Goal: Complete application form: Complete application form

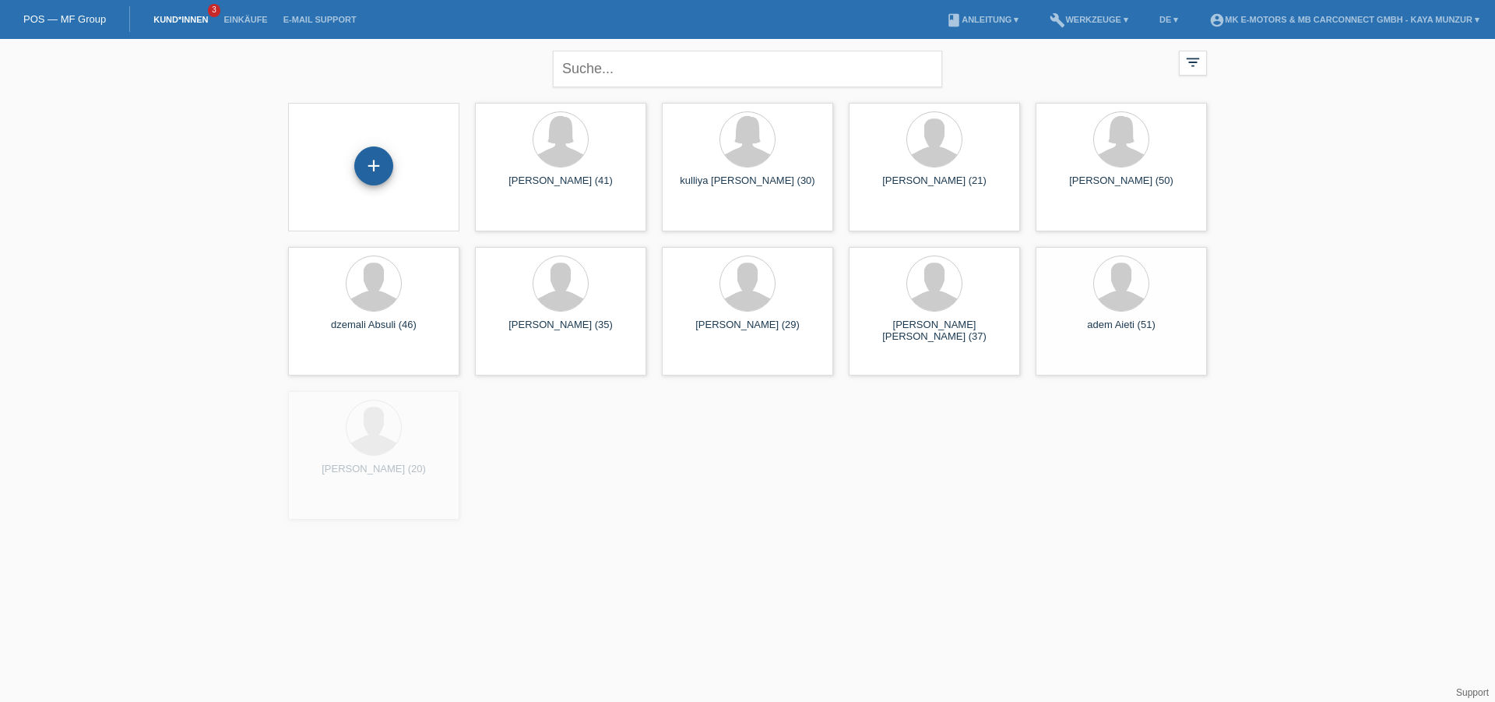
click at [376, 172] on div "+" at bounding box center [373, 165] width 39 height 39
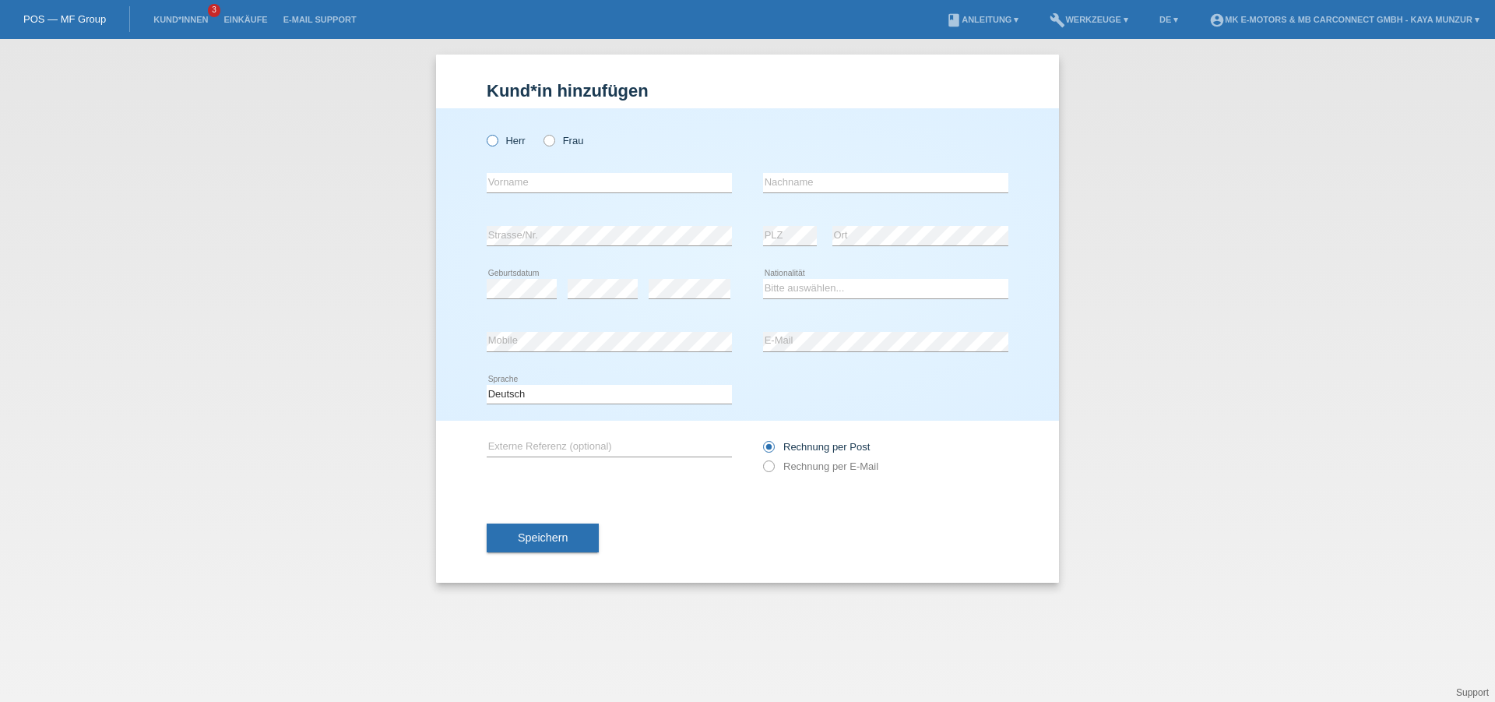
click at [484, 132] on icon at bounding box center [484, 132] width 0 height 0
click at [490, 145] on input "Herr" at bounding box center [492, 140] width 10 height 10
radio input "true"
click at [537, 189] on input "text" at bounding box center [609, 182] width 245 height 19
type input "b"
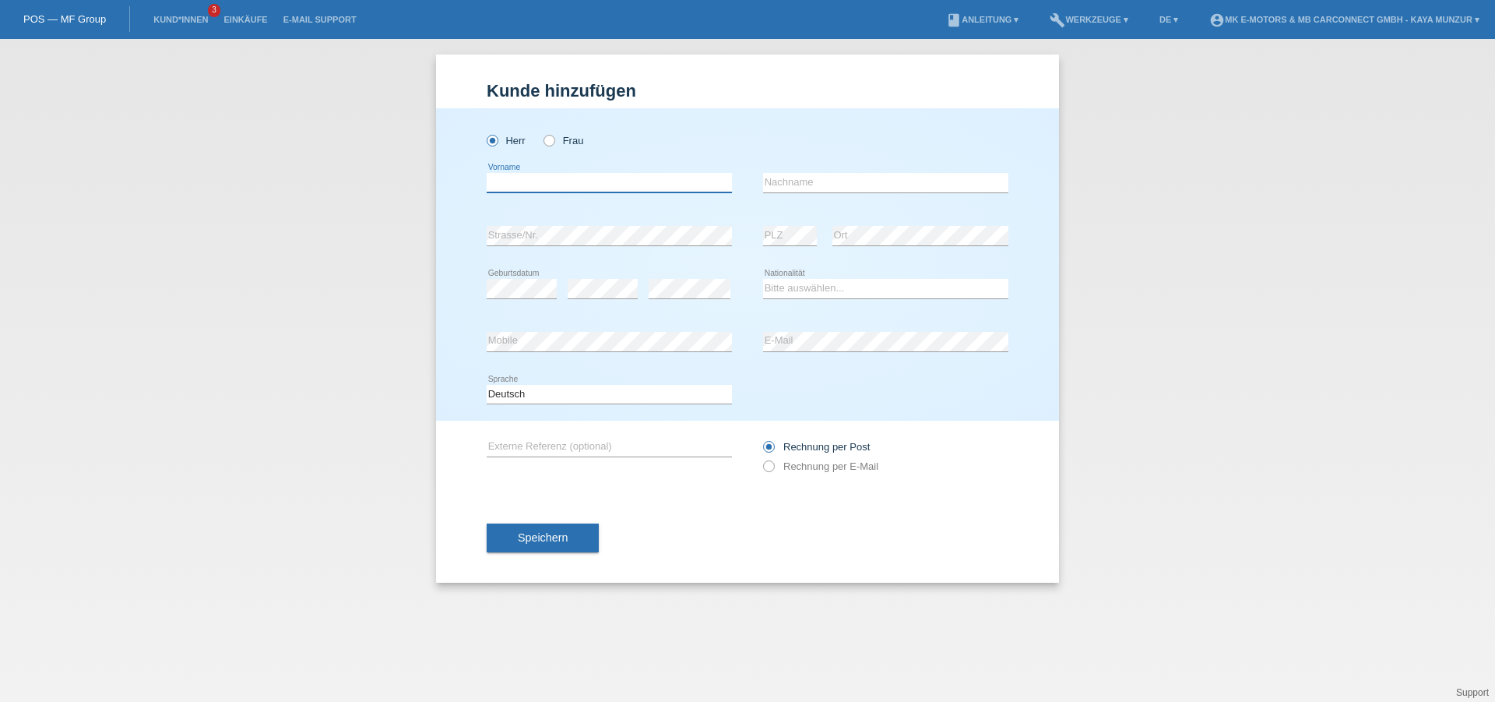
type input "b"
type input "[PERSON_NAME]"
type input "Cousillas"
select select "ES"
click option "Spanien" at bounding box center [0, 0] width 0 height 0
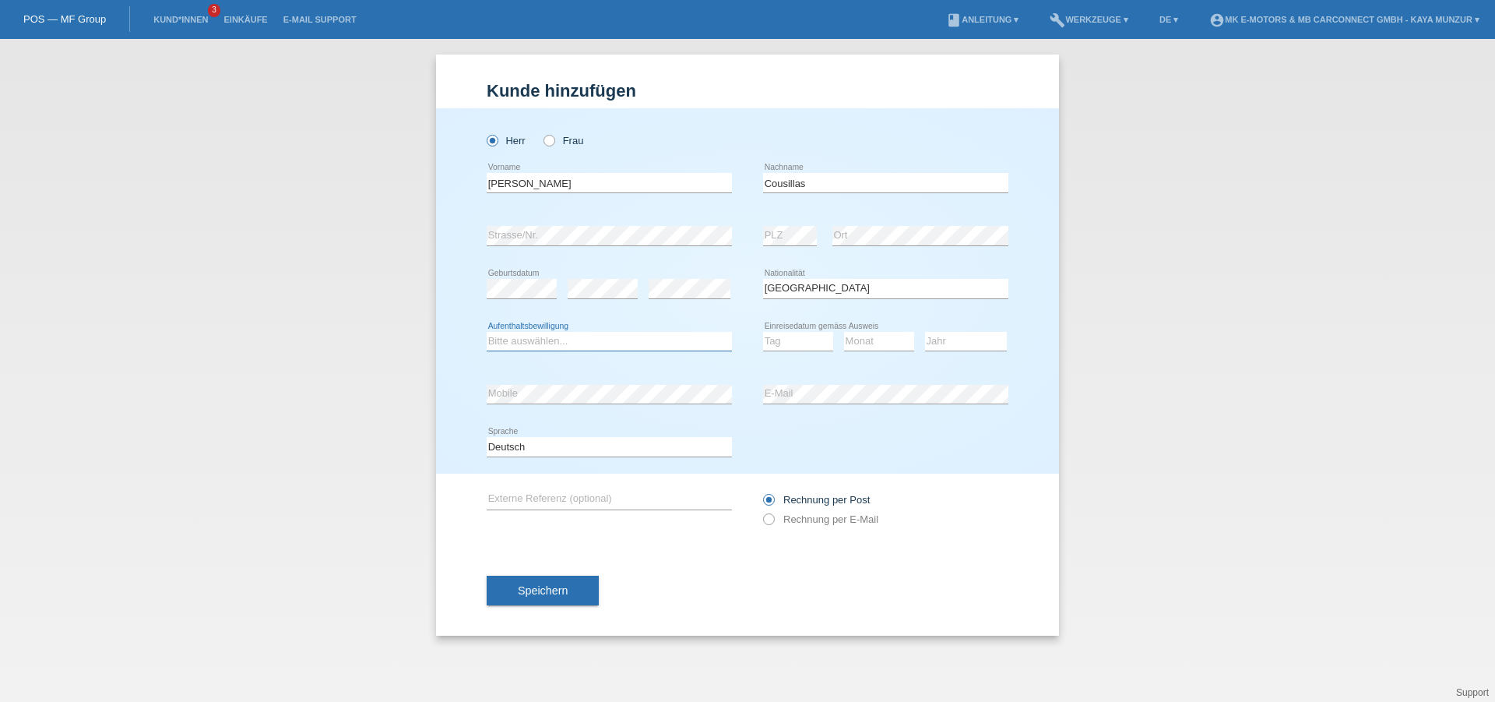
click at [487, 332] on select "Bitte auswählen... C B B - Flüchtlingsstatus Andere" at bounding box center [609, 341] width 245 height 19
select select "C"
click option "C" at bounding box center [0, 0] width 0 height 0
click at [784, 336] on select "Tag 01 02 03 04 05 06 07 08 09 10 11" at bounding box center [798, 341] width 70 height 19
click at [763, 332] on select "Tag 01 02 03 04 05 06 07 08 09 10 11" at bounding box center [798, 341] width 70 height 19
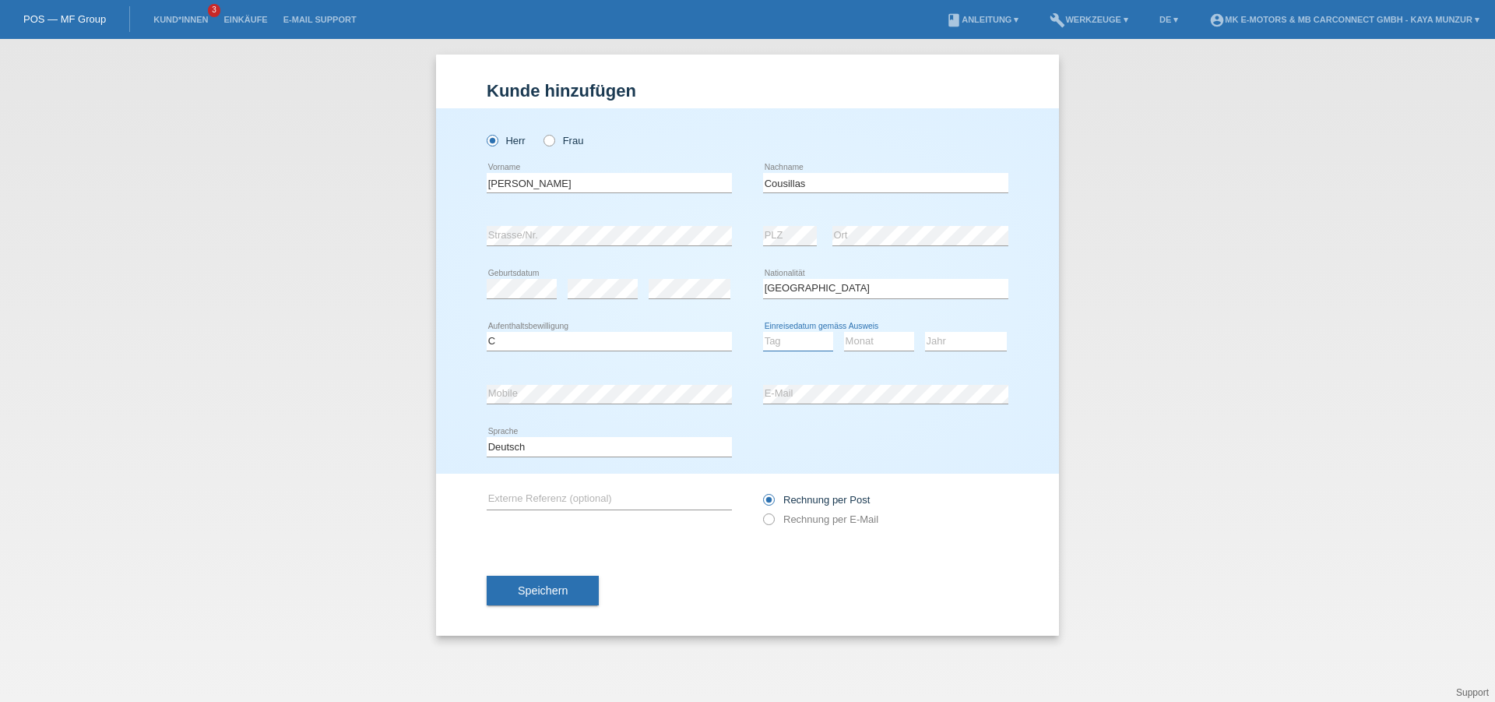
select select "20"
click option "20" at bounding box center [0, 0] width 0 height 0
click at [844, 332] on select "Monat 01 02 03 04 05 06 07 08 09 10 11" at bounding box center [879, 341] width 70 height 19
select select "08"
click option "08" at bounding box center [0, 0] width 0 height 0
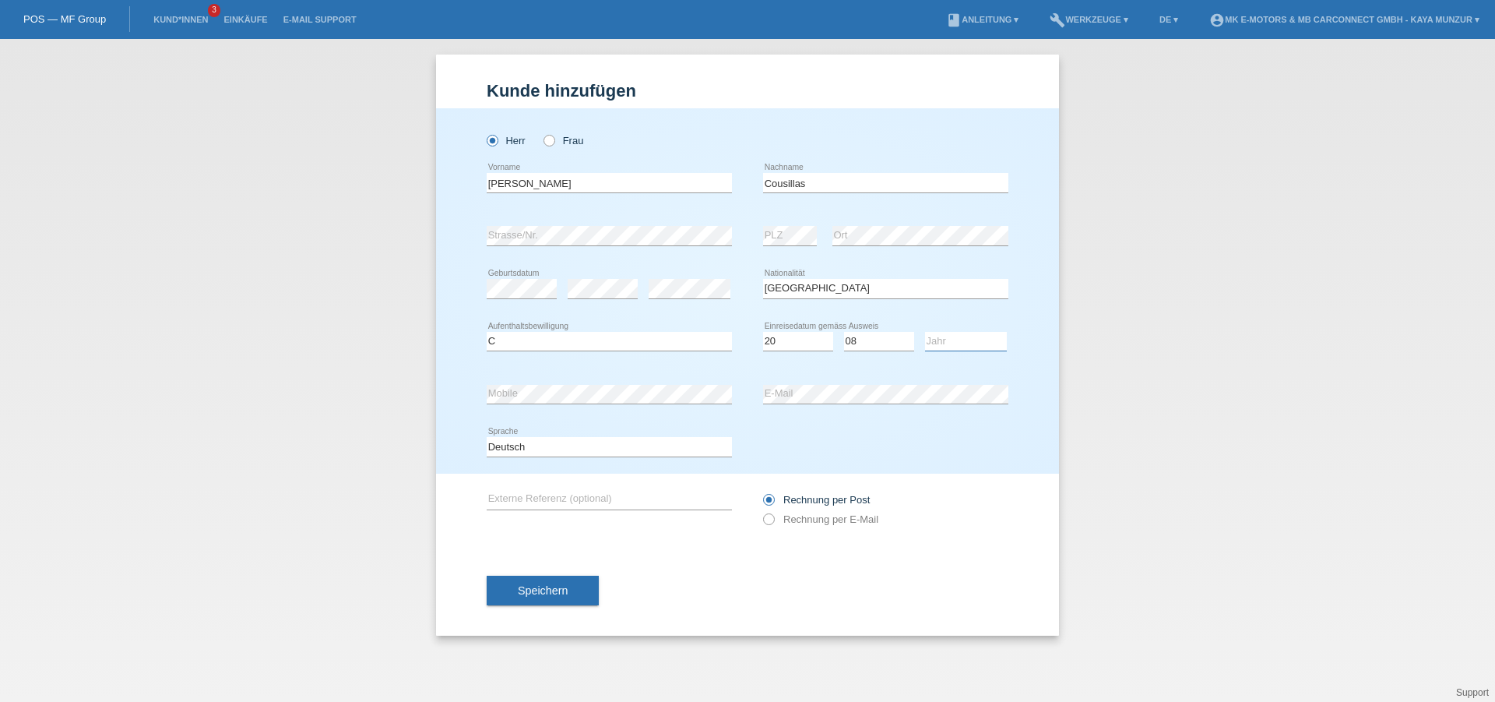
click at [925, 332] on select "Jahr 2025 2024 2023 2022 2021 2020 2019 2018 2017 2016 2015 2014 2013 2012 2011…" at bounding box center [966, 341] width 82 height 19
select select "1989"
click option "1989" at bounding box center [0, 0] width 0 height 0
click at [912, 544] on div "Rechnung per Post Rechnung per E-Mail" at bounding box center [885, 509] width 245 height 72
click at [881, 528] on div "Rechnung per Post Rechnung per E-Mail" at bounding box center [885, 509] width 245 height 39
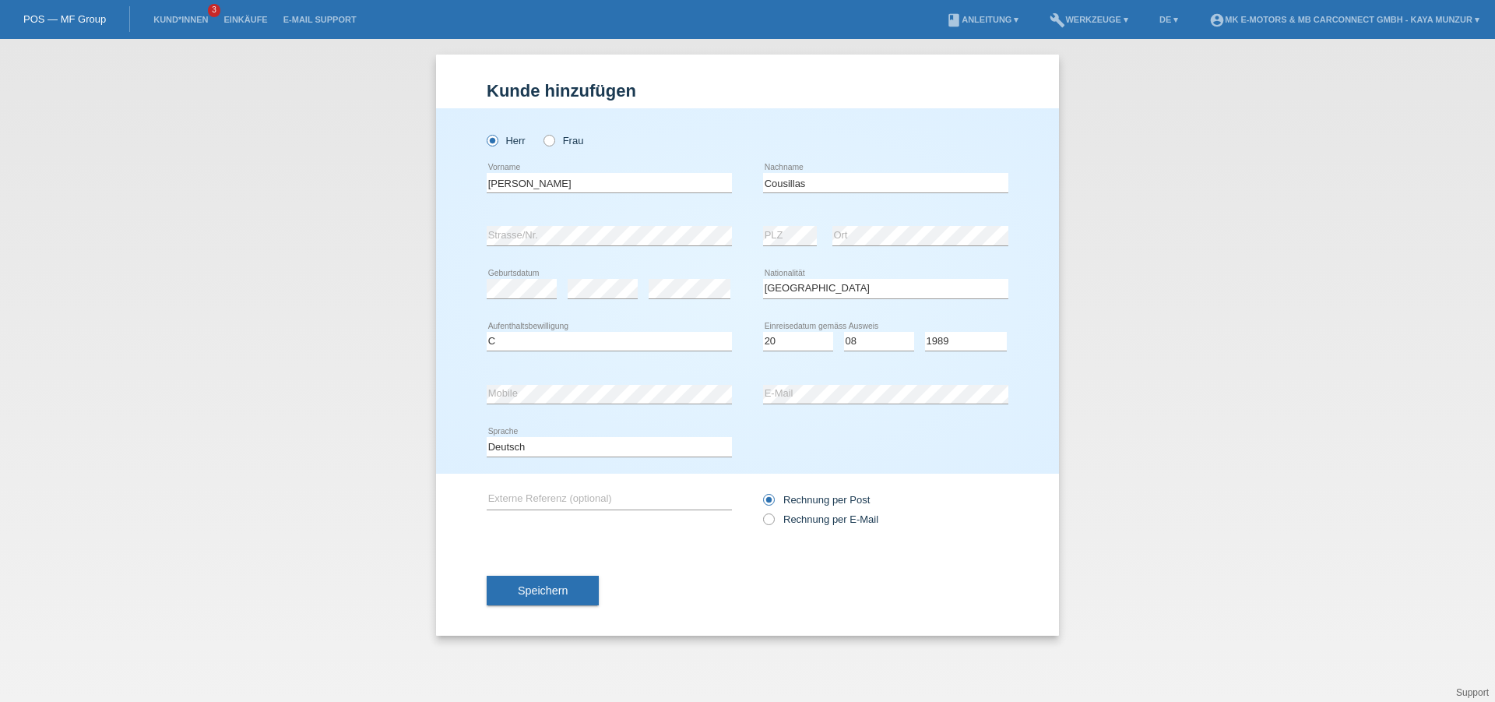
click at [810, 505] on label "Rechnung per Post" at bounding box center [816, 500] width 107 height 12
click at [773, 505] on input "Rechnung per Post" at bounding box center [768, 503] width 10 height 19
click at [803, 523] on label "Rechnung per E-Mail" at bounding box center [820, 519] width 115 height 12
click at [773, 523] on input "Rechnung per E-Mail" at bounding box center [768, 522] width 10 height 19
radio input "true"
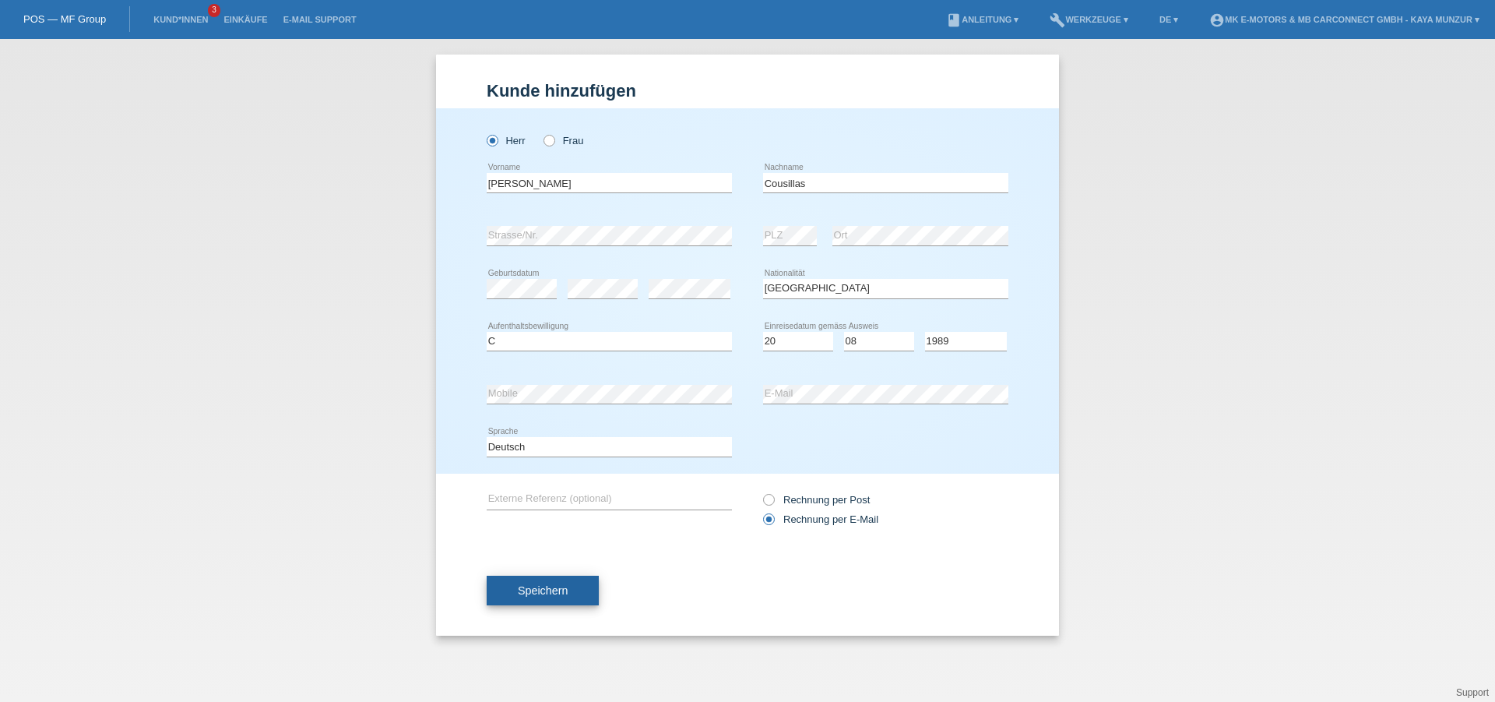
click at [538, 590] on span "Speichern" at bounding box center [543, 590] width 50 height 12
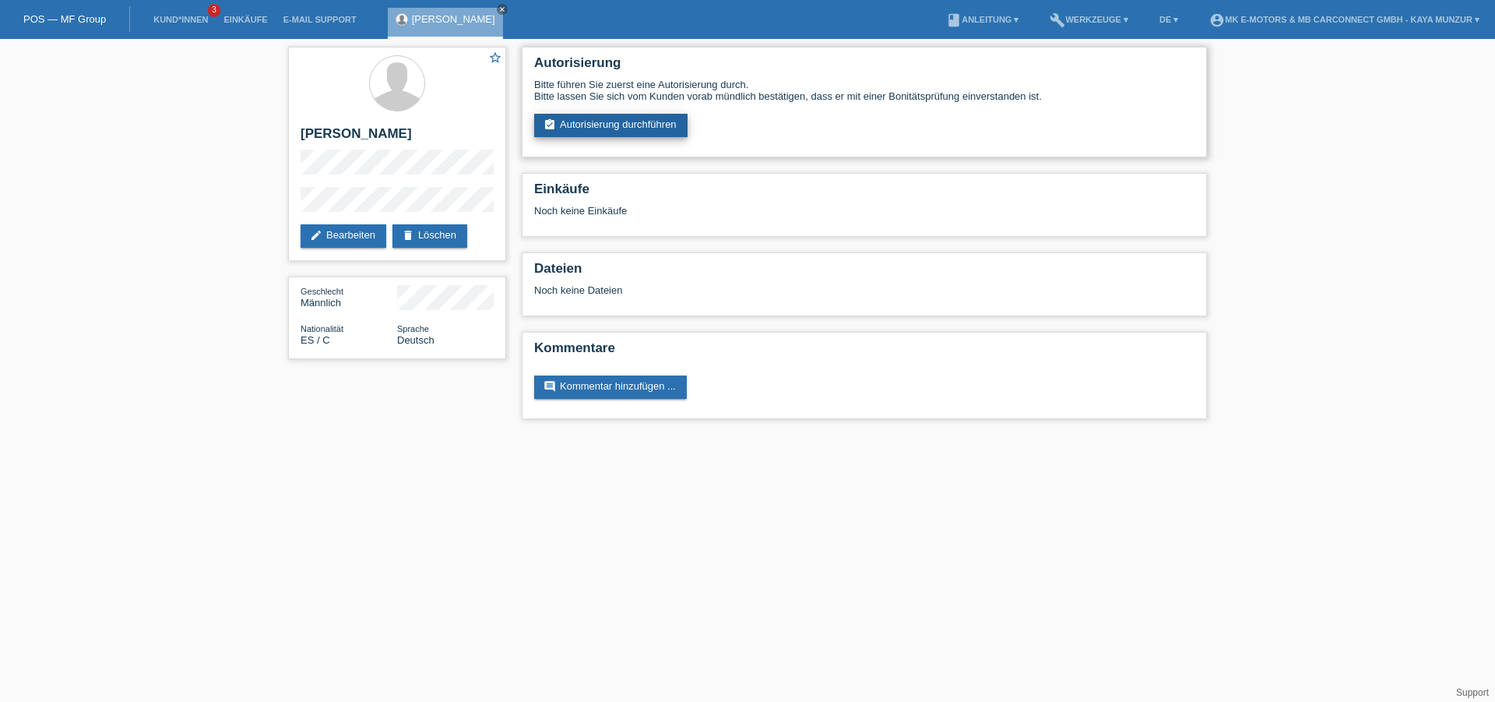
click at [600, 133] on link "assignment_turned_in Autorisierung durchführen" at bounding box center [610, 125] width 153 height 23
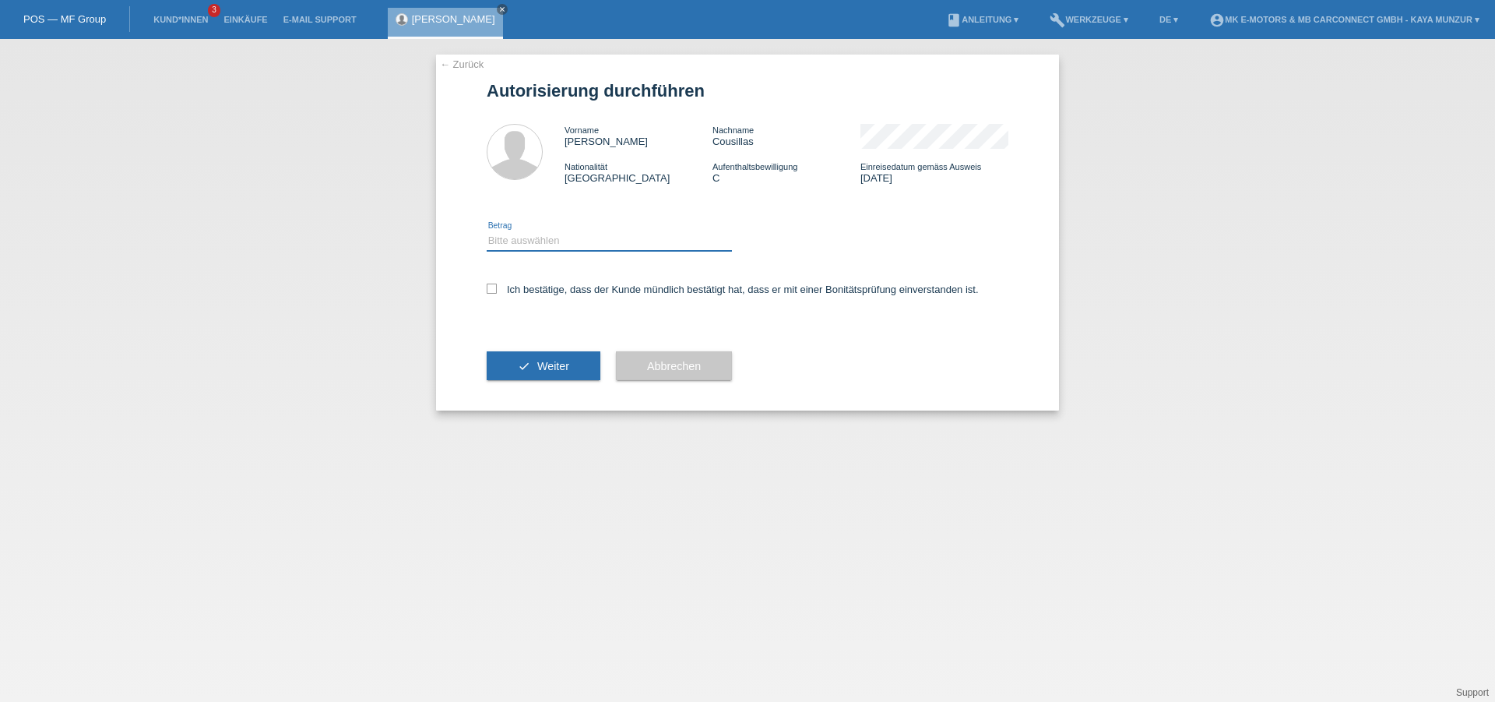
select select "3"
click option "CHF 2'000.00 - CHF 15'000.00" at bounding box center [0, 0] width 0 height 0
click at [493, 295] on label "Ich bestätige, dass der Kunde mündlich bestätigt hat, dass er mit einer Bonität…" at bounding box center [733, 289] width 492 height 12
click at [493, 294] on input "Ich bestätige, dass der Kunde mündlich bestätigt hat, dass er mit einer Bonität…" at bounding box center [492, 288] width 10 height 10
checkbox input "true"
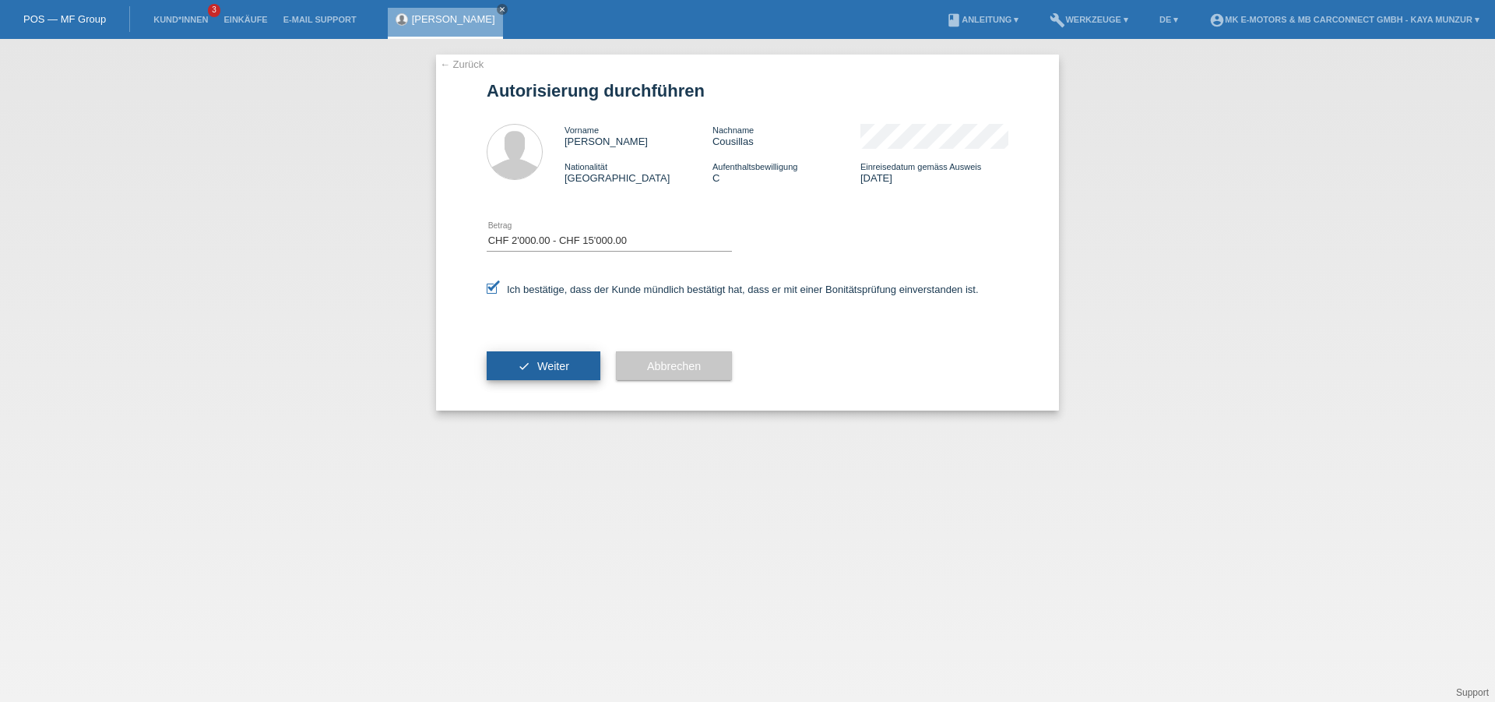
click at [534, 362] on button "check Weiter" at bounding box center [544, 366] width 114 height 30
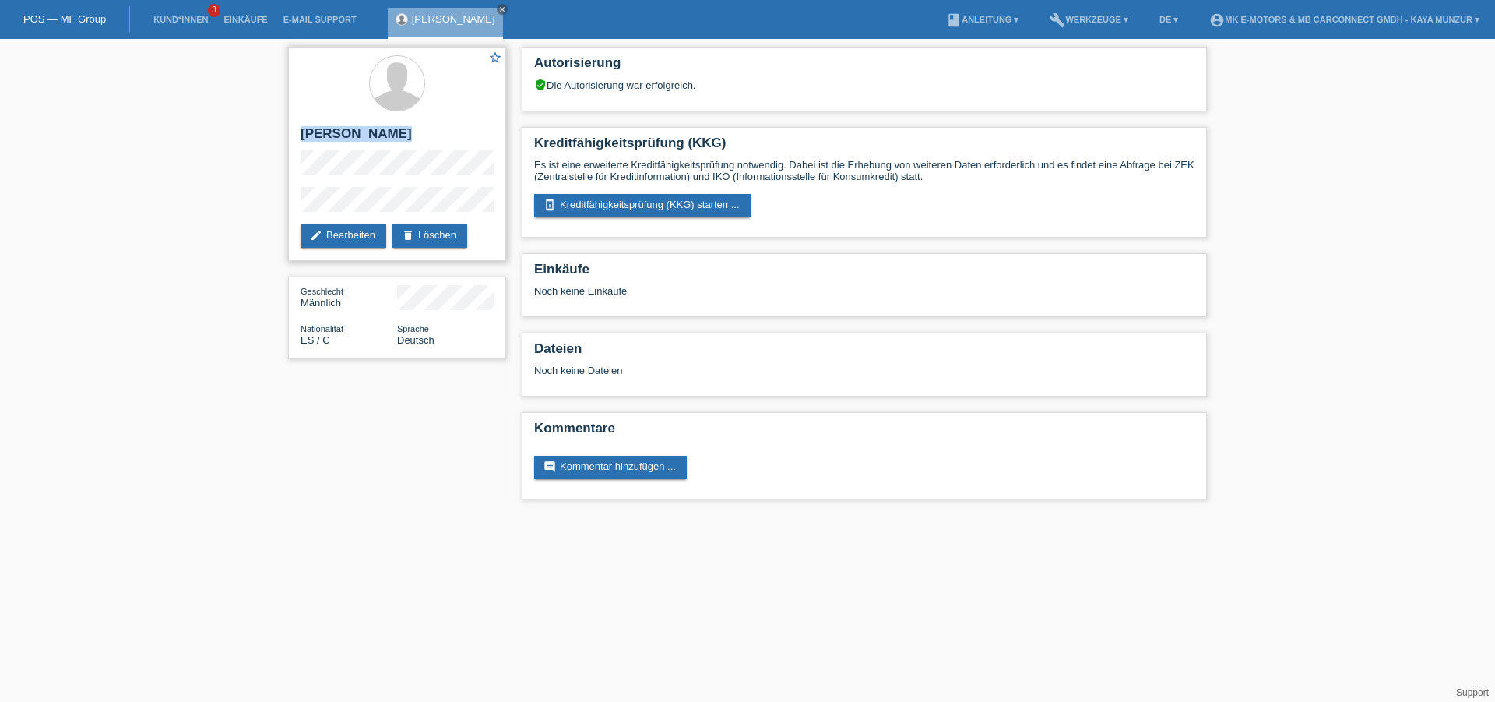
click at [438, 210] on div "star_border [PERSON_NAME] edit Bearbeiten delete Löschen" at bounding box center [397, 154] width 218 height 214
drag, startPoint x: 566, startPoint y: 86, endPoint x: 706, endPoint y: 82, distance: 140.3
click at [706, 82] on div "verified_user Die Autorisierung war erfolgreich." at bounding box center [864, 85] width 660 height 12
click at [744, 84] on div "verified_user Die Autorisierung war erfolgreich." at bounding box center [864, 85] width 660 height 12
drag, startPoint x: 303, startPoint y: 133, endPoint x: 439, endPoint y: 342, distance: 249.3
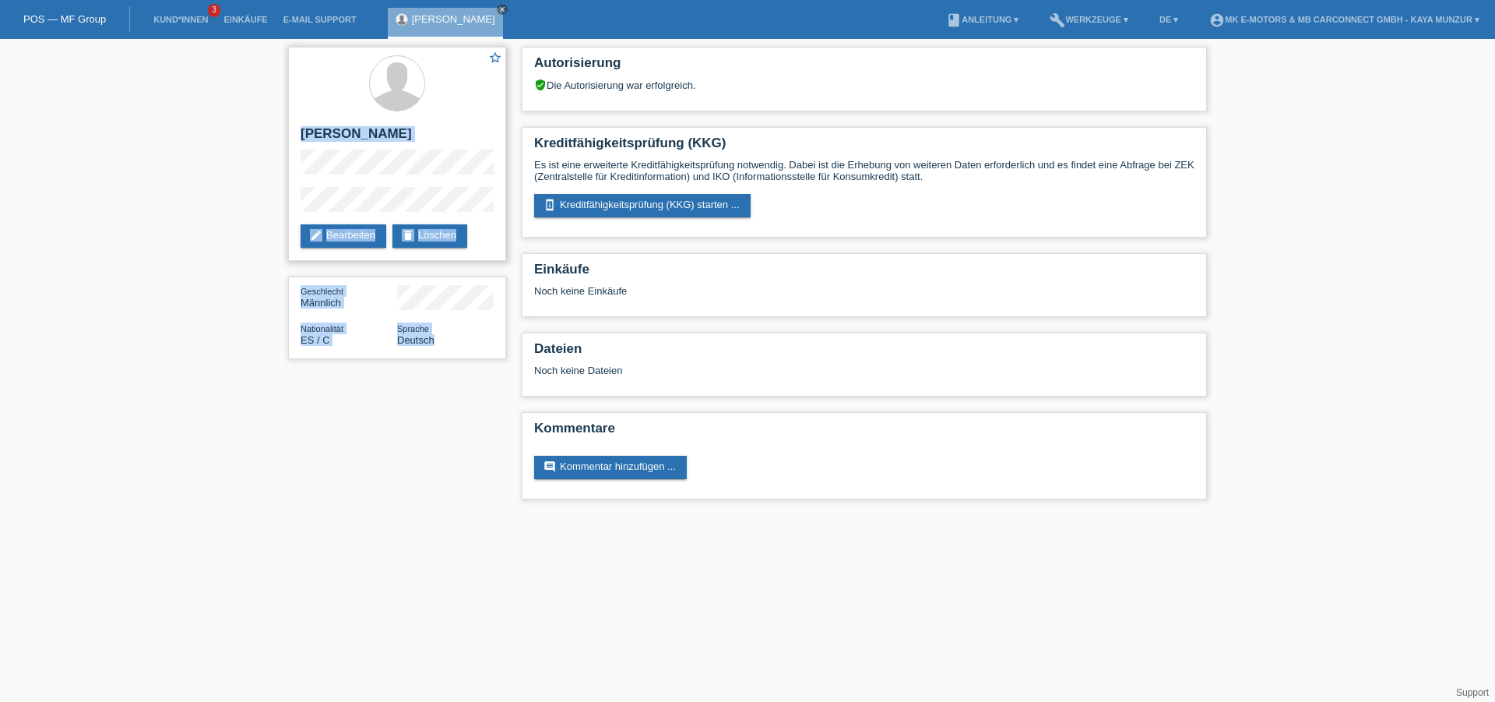
click at [439, 261] on div "star_border [PERSON_NAME] edit Bearbeiten delete Löschen" at bounding box center [397, 154] width 218 height 214
copy div "[PERSON_NAME] edit Bearbeiten delete Löschen Geschlecht Männlich Nationalität E…"
